Goal: Information Seeking & Learning: Learn about a topic

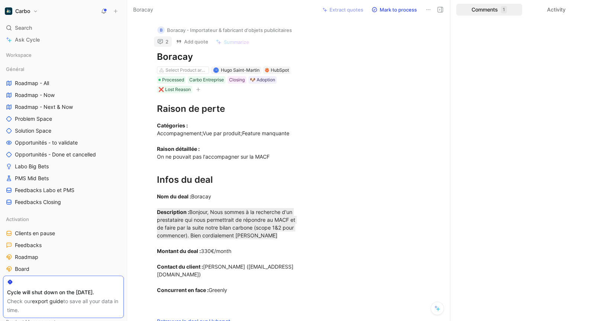
scroll to position [5, 0]
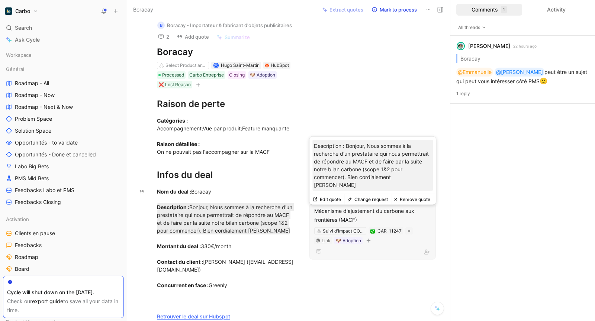
click at [356, 220] on div "Mécanisme d'ajustement du carbone aux frontières (MACF)" at bounding box center [372, 216] width 117 height 18
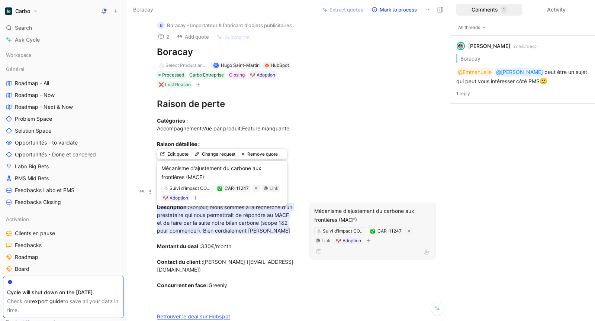
click at [233, 225] on mark "Description : Bonjour, Nous sommes à la recherche d'un prestataire qui nous per…" at bounding box center [225, 218] width 137 height 31
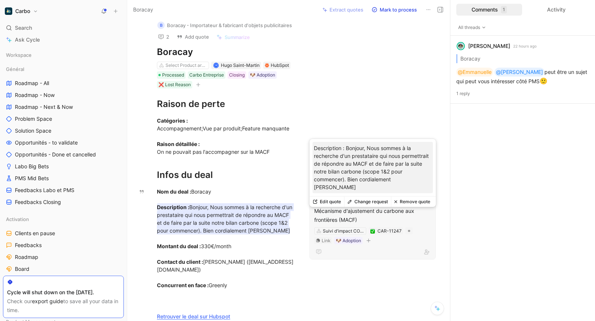
click at [372, 220] on div "Mécanisme d'ajustement du carbone aux frontières (MACF)" at bounding box center [372, 216] width 117 height 18
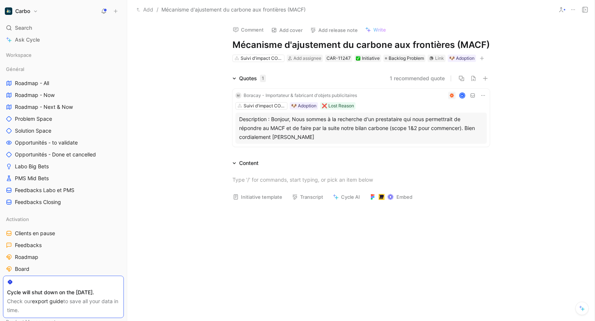
click at [347, 49] on h1 "Mécanisme d'ajustement du carbone aux frontières (MACF)" at bounding box center [360, 45] width 257 height 12
copy h1 "Mécanisme d'ajustement du carbone aux frontières (MACF)"
click at [302, 150] on div "Quotes 1 1 recommended quote M Boracay - Importateur & fabricant d'objets publi…" at bounding box center [360, 188] width 467 height 229
drag, startPoint x: 327, startPoint y: 128, endPoint x: 238, endPoint y: 121, distance: 88.4
click at [238, 121] on div "Description : Bonjour, Nous sommes à la recherche d'un prestataire qui nous per…" at bounding box center [360, 128] width 251 height 31
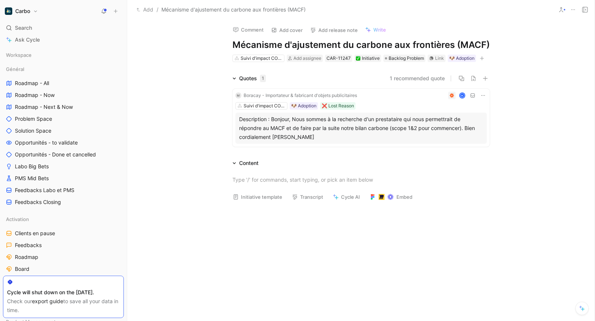
click at [252, 124] on div at bounding box center [297, 160] width 595 height 321
click at [285, 126] on div "Description : Bonjour, Nous sommes à la recherche d'un prestataire qui nous per…" at bounding box center [361, 128] width 244 height 27
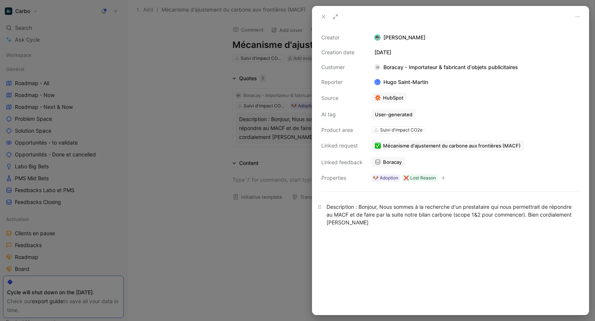
click at [374, 212] on div "Description : Bonjour, Nous sommes à la recherche d'un prestataire qui nous per…" at bounding box center [451, 214] width 248 height 23
copy div "Description : Bonjour, Nous sommes à la recherche d'un prestataire qui nous per…"
click at [320, 12] on button at bounding box center [323, 17] width 10 height 10
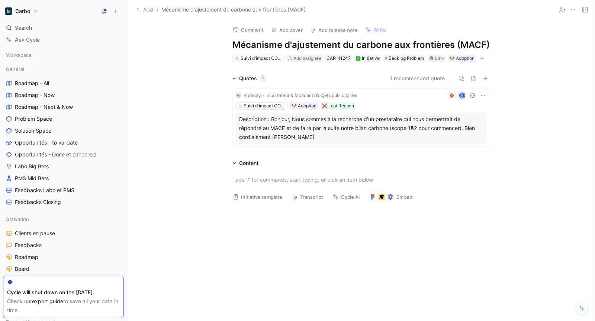
click at [313, 140] on div "Description : Bonjour, Nous sommes à la recherche d'un prestataire qui nous per…" at bounding box center [361, 128] width 244 height 27
